Goal: Obtain resource: Download file/media

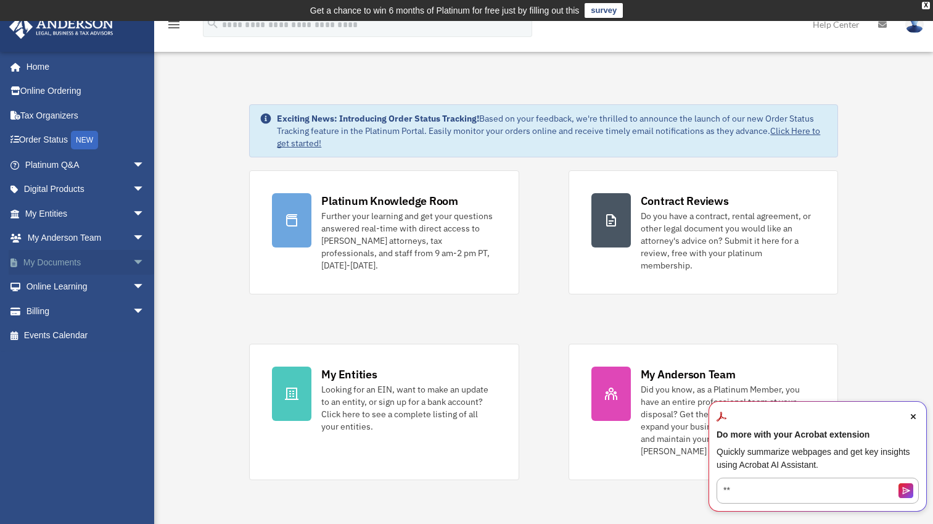
click at [90, 257] on link "My Documents arrow_drop_down" at bounding box center [86, 262] width 155 height 25
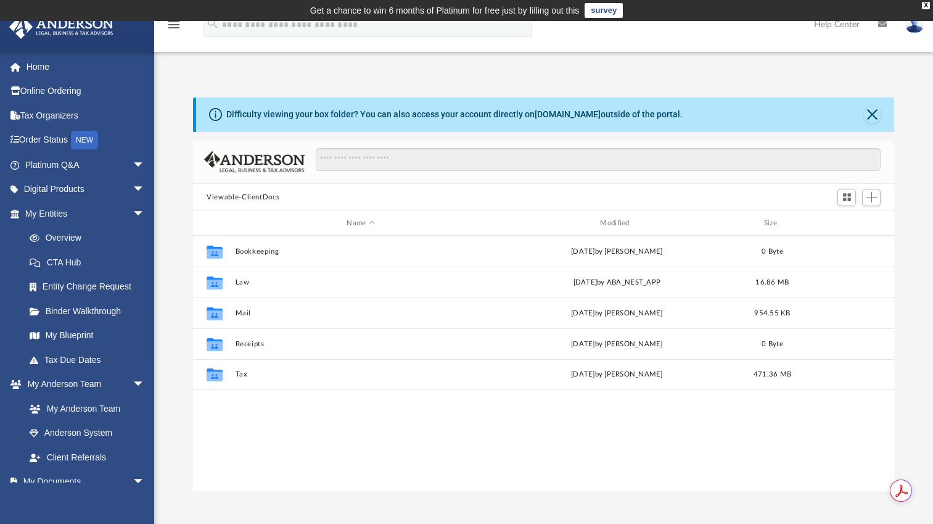
scroll to position [271, 691]
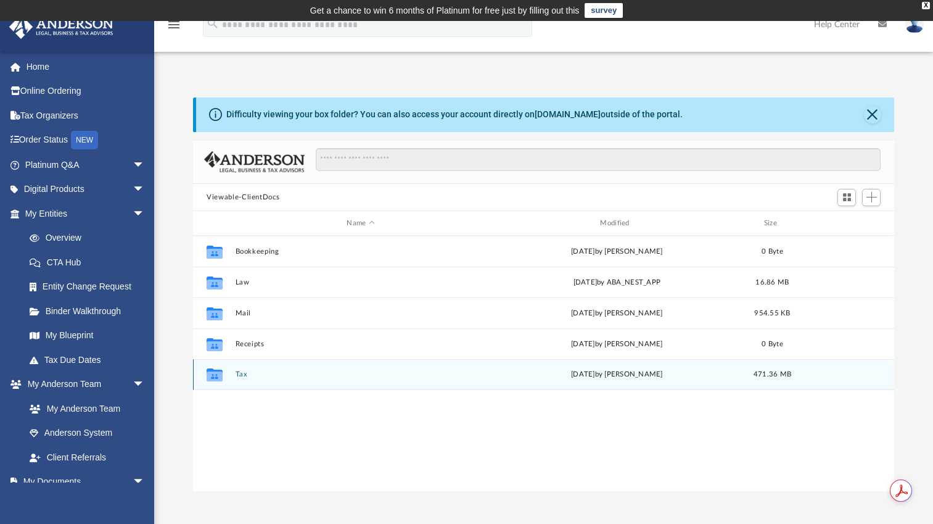
click at [245, 374] on button "Tax" at bounding box center [361, 374] width 251 height 8
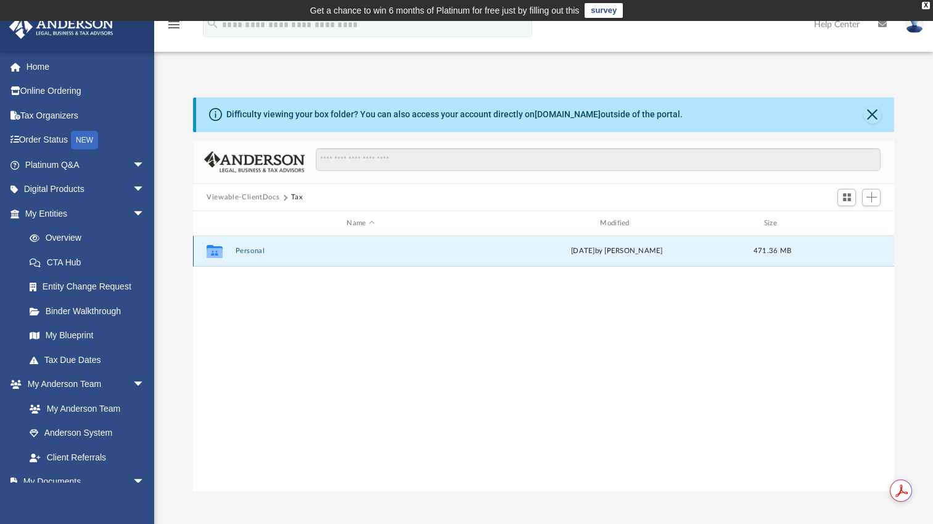
click at [241, 250] on button "Personal" at bounding box center [361, 251] width 251 height 8
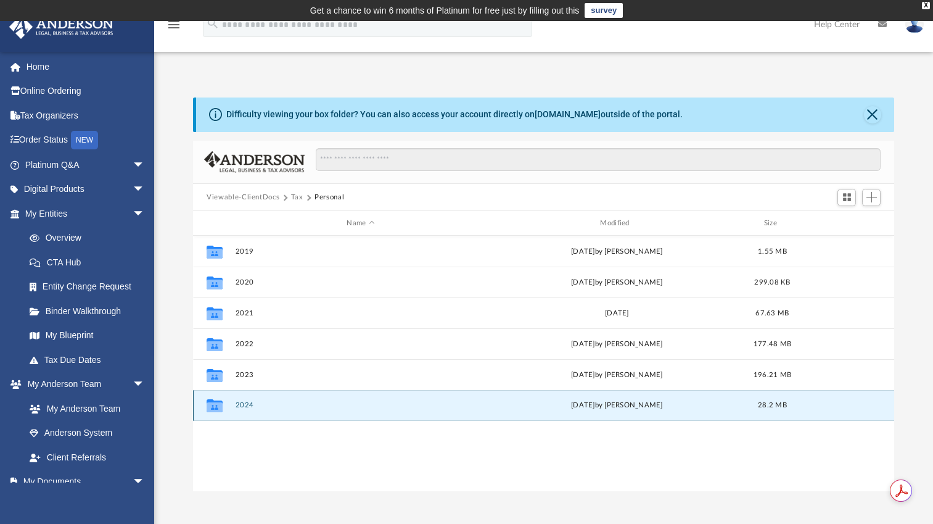
click at [242, 404] on button "2024" at bounding box center [361, 405] width 251 height 8
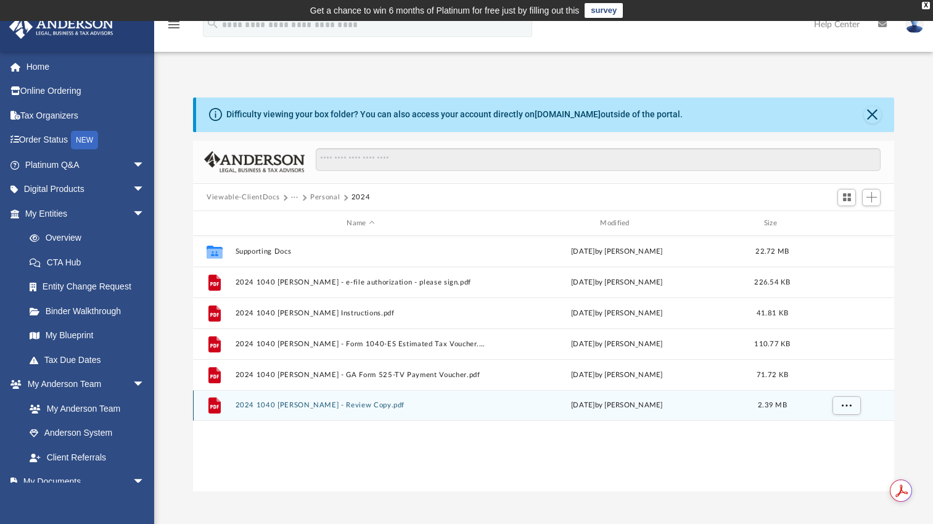
click at [242, 403] on button "2024 1040 Khosravani, Reza - Review Copy.pdf" at bounding box center [361, 405] width 251 height 8
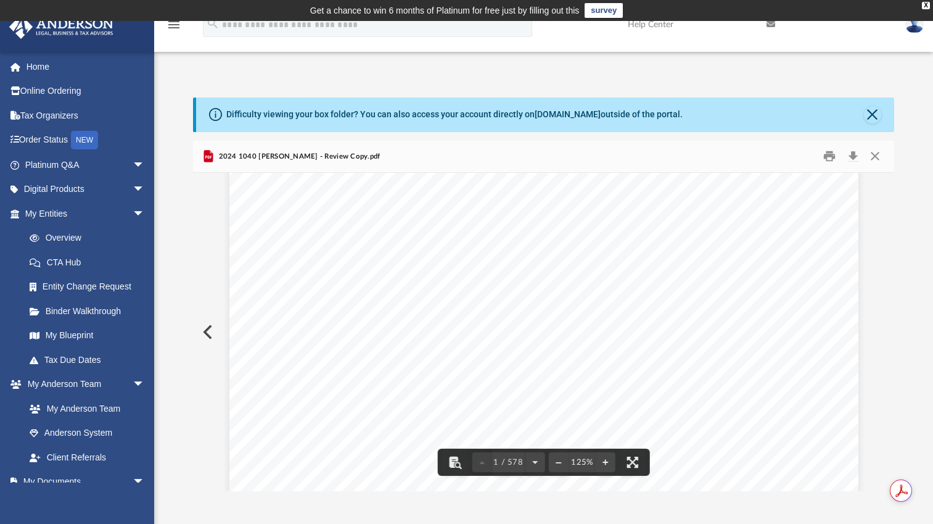
scroll to position [488, 0]
click at [852, 158] on button "Download" at bounding box center [853, 156] width 22 height 19
